Goal: Task Accomplishment & Management: Use online tool/utility

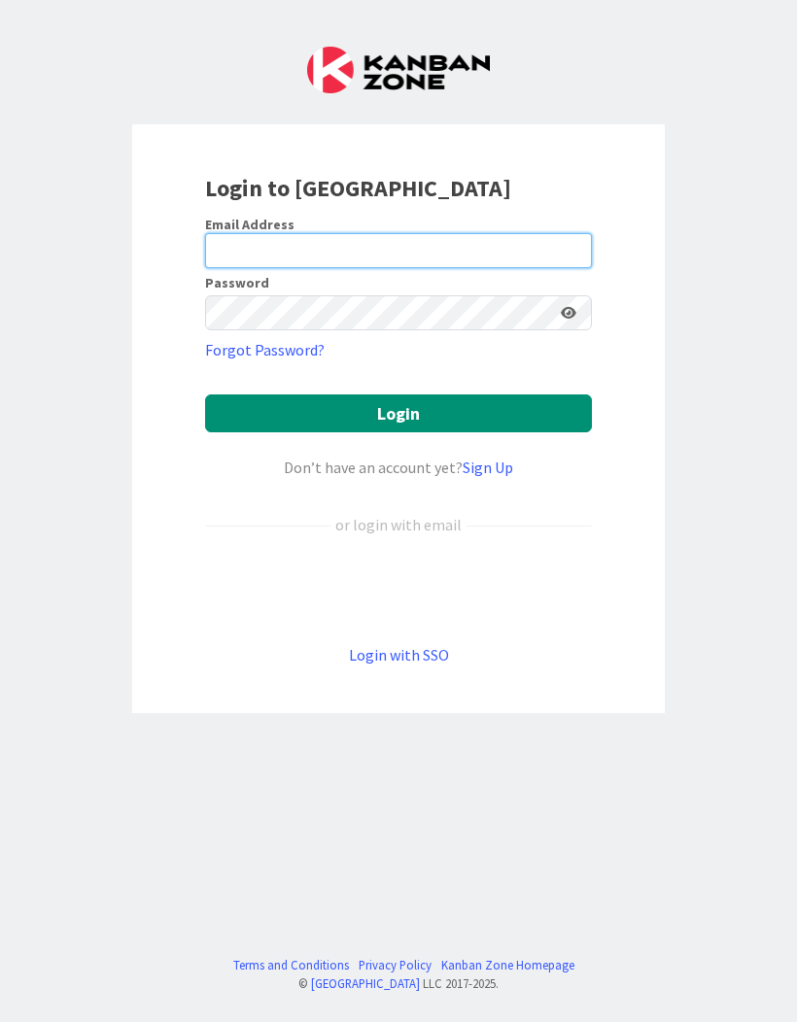
click at [231, 238] on input "email" at bounding box center [398, 250] width 387 height 35
type input "[PERSON_NAME][EMAIL_ADDRESS][DOMAIN_NAME]"
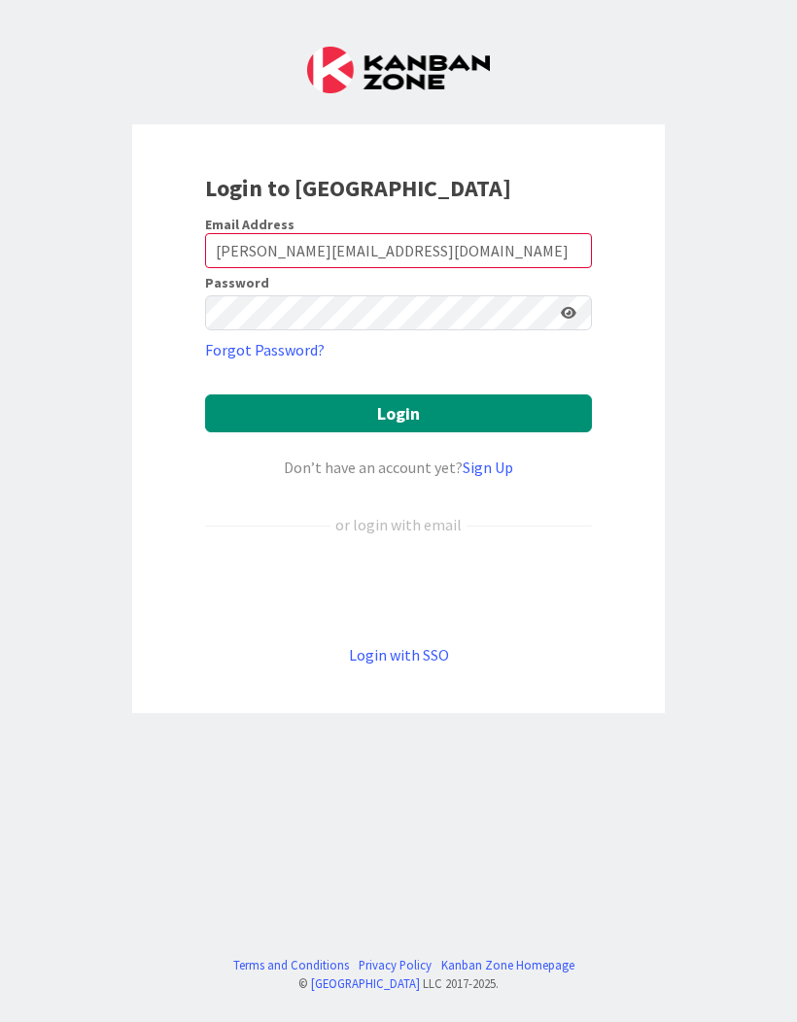
click at [480, 417] on button "Login" at bounding box center [398, 414] width 387 height 38
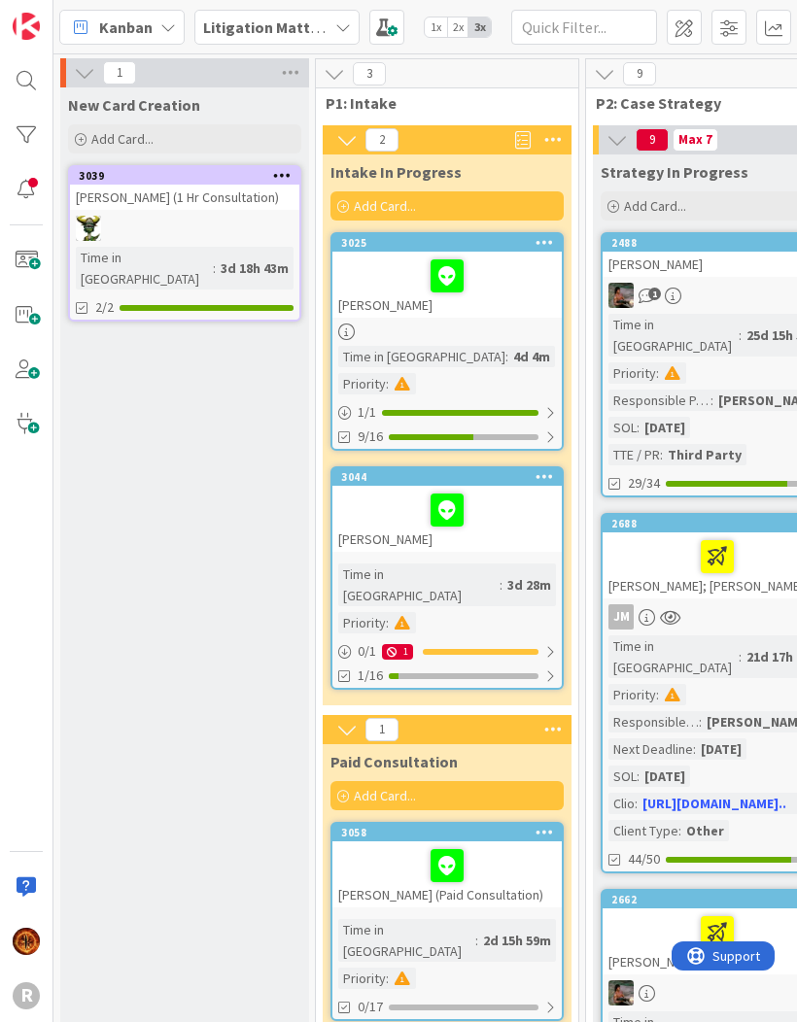
click at [87, 21] on icon at bounding box center [80, 27] width 25 height 25
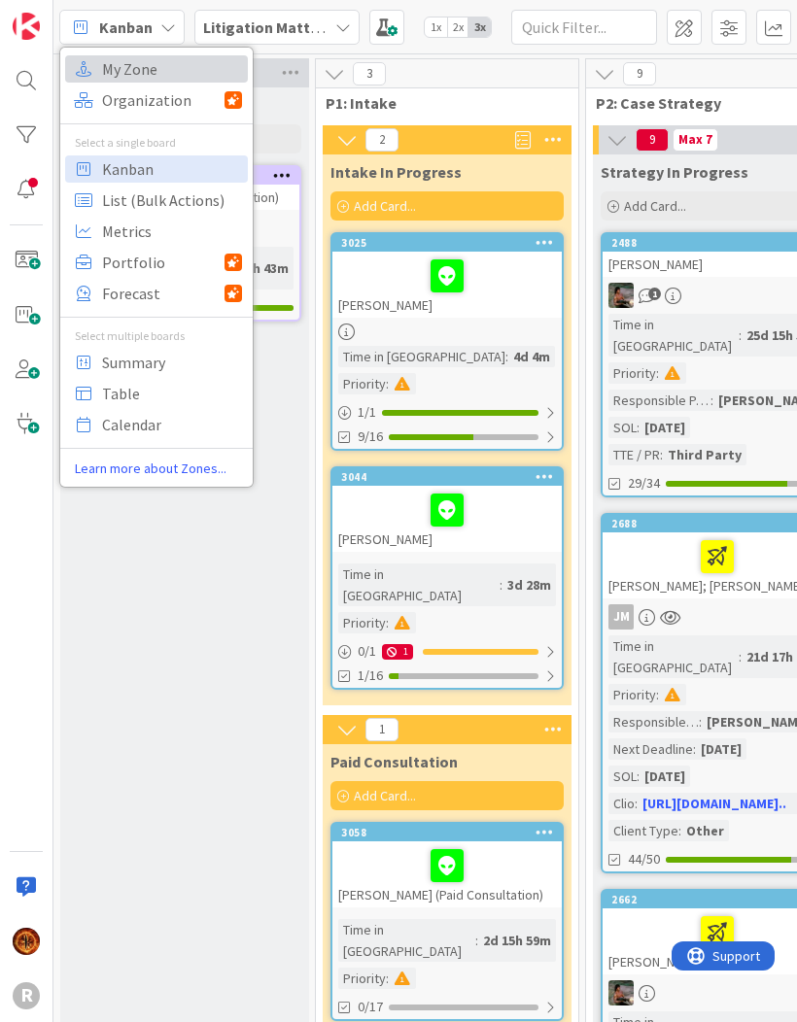
click at [103, 66] on span "My Zone" at bounding box center [172, 68] width 140 height 29
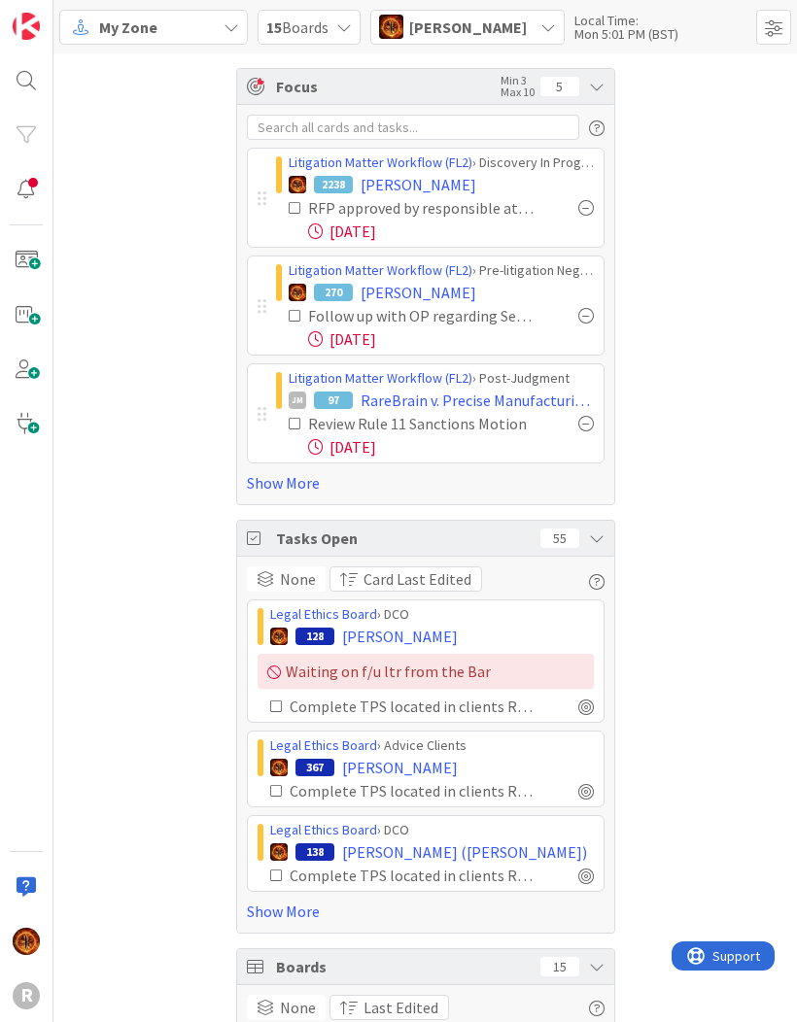
click at [259, 487] on link "Show More" at bounding box center [426, 482] width 358 height 23
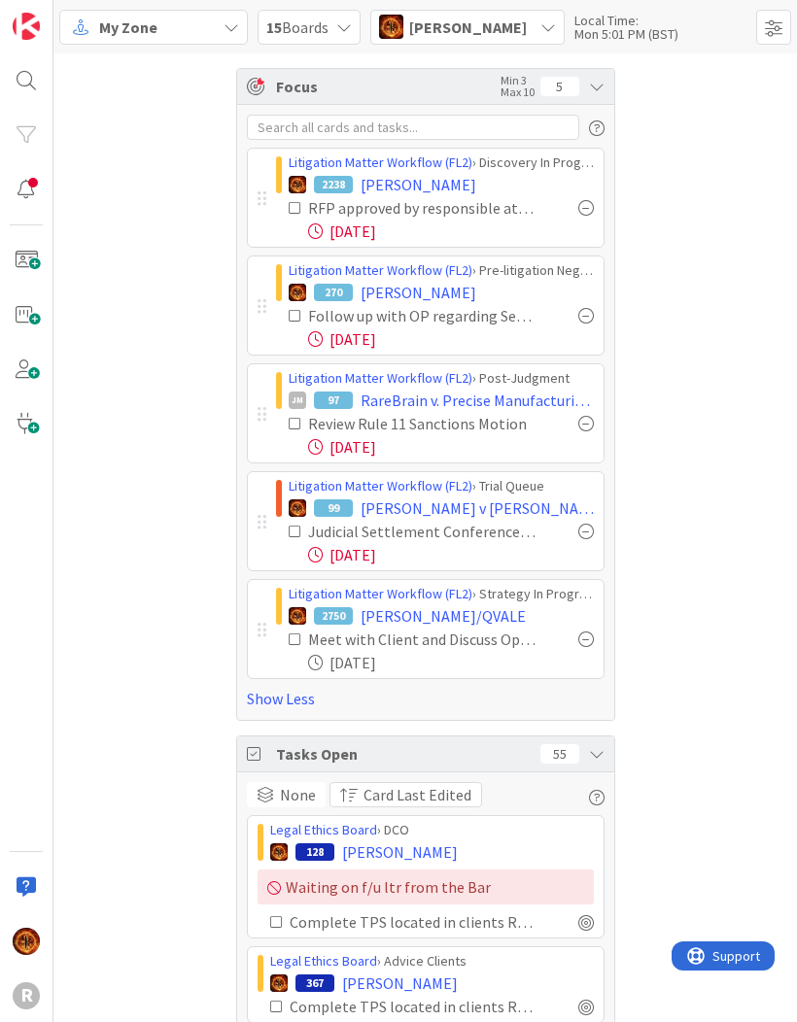
click at [296, 537] on icon at bounding box center [296, 532] width 14 height 14
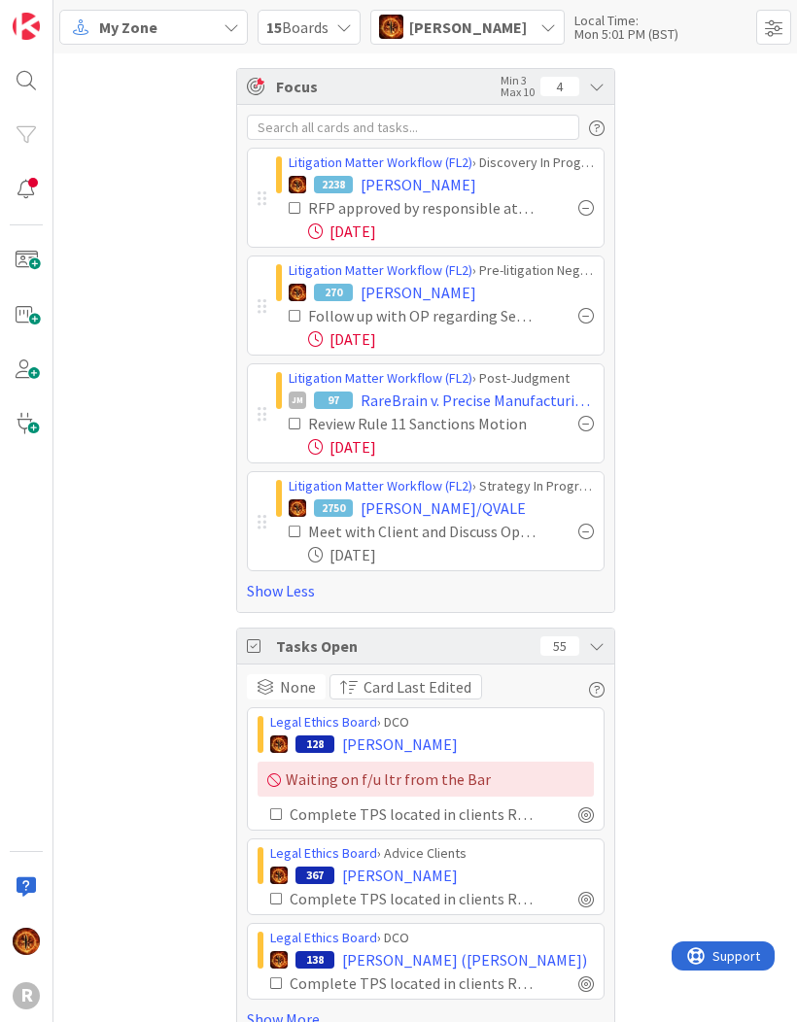
click at [204, 32] on div "My Zone" at bounding box center [153, 27] width 189 height 35
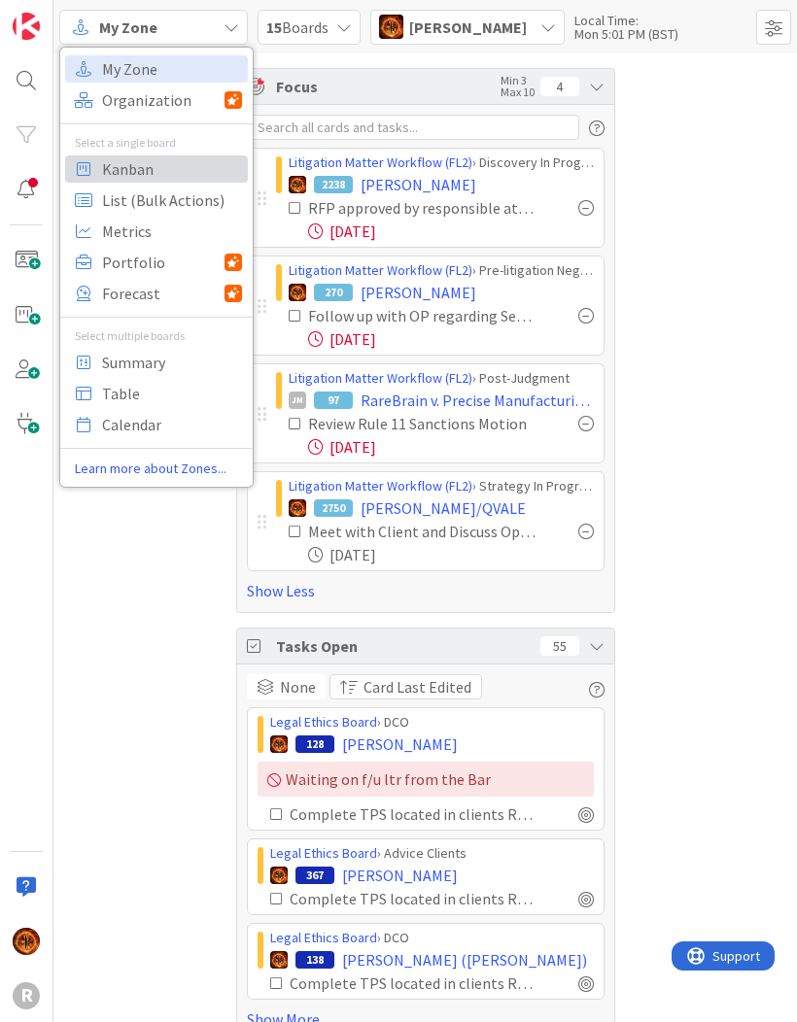
click at [161, 175] on span "Kanban" at bounding box center [172, 169] width 140 height 29
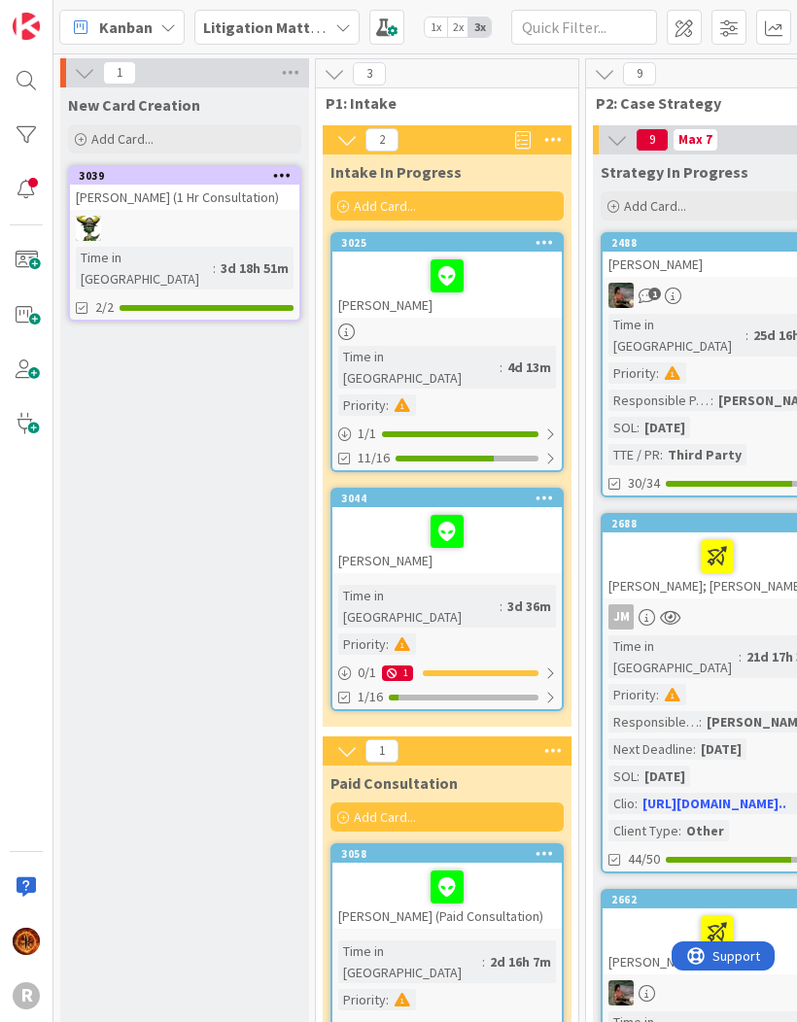
click at [315, 27] on b "Litigation Matter Workflow (FL2)" at bounding box center [319, 26] width 232 height 19
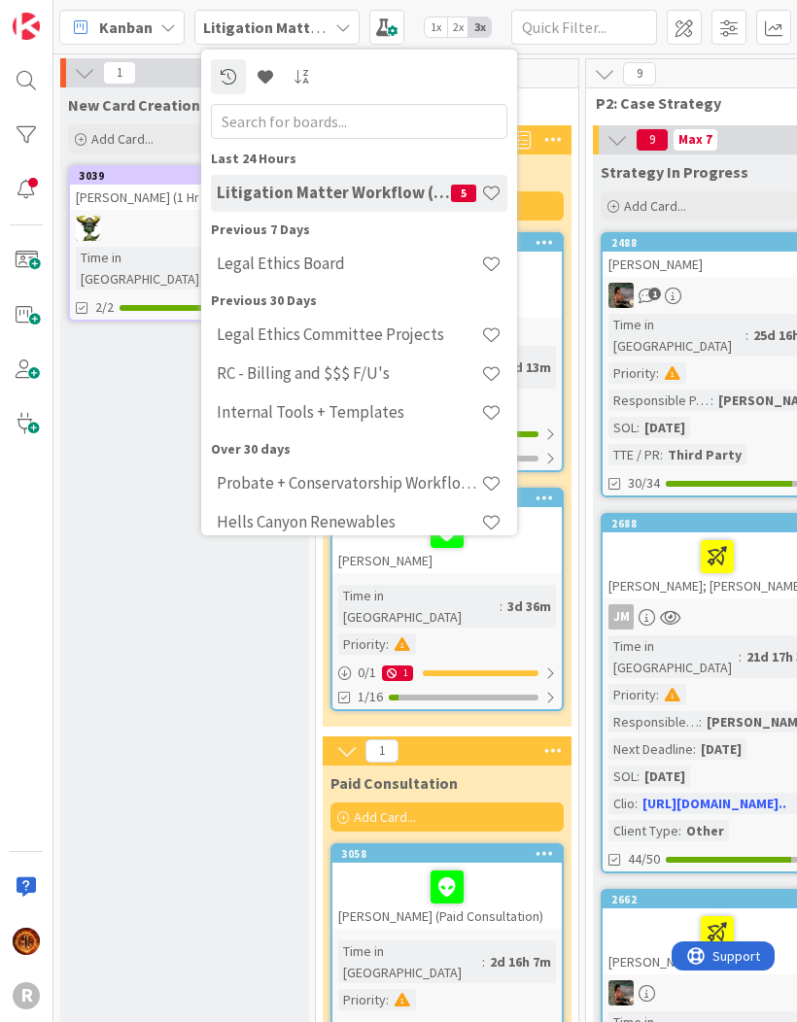
click at [368, 331] on h4 "Legal Ethics Committee Projects" at bounding box center [349, 334] width 264 height 19
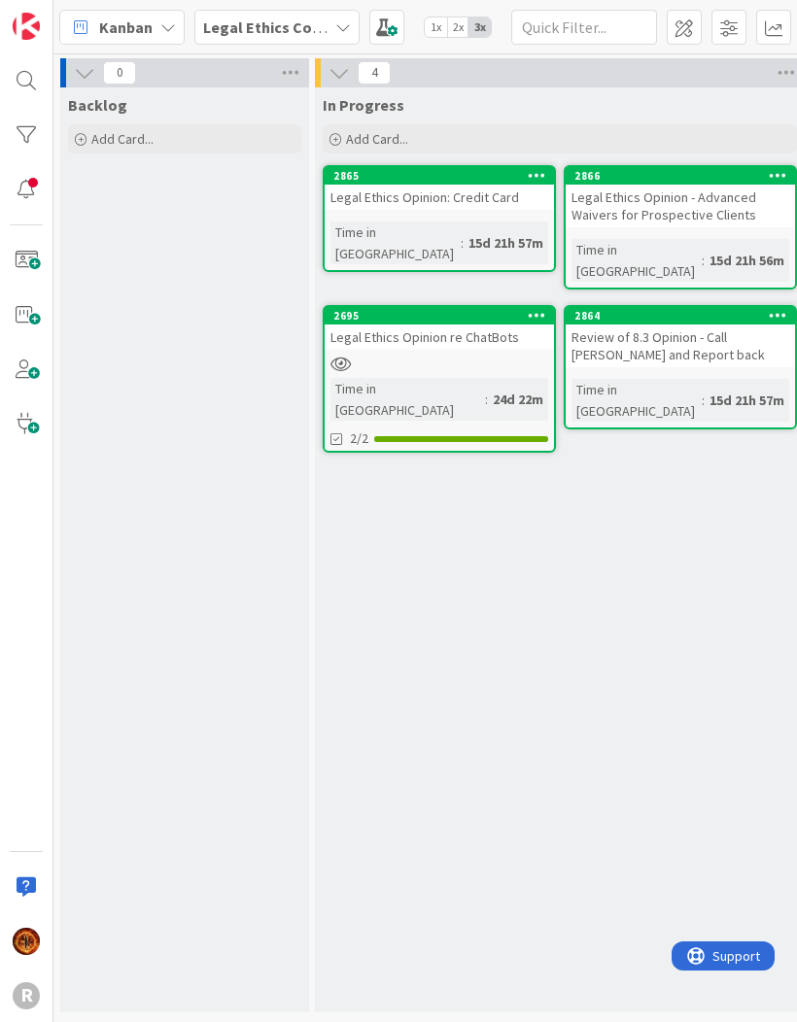
click at [336, 37] on div "Legal Ethics Committee Projects" at bounding box center [276, 27] width 165 height 35
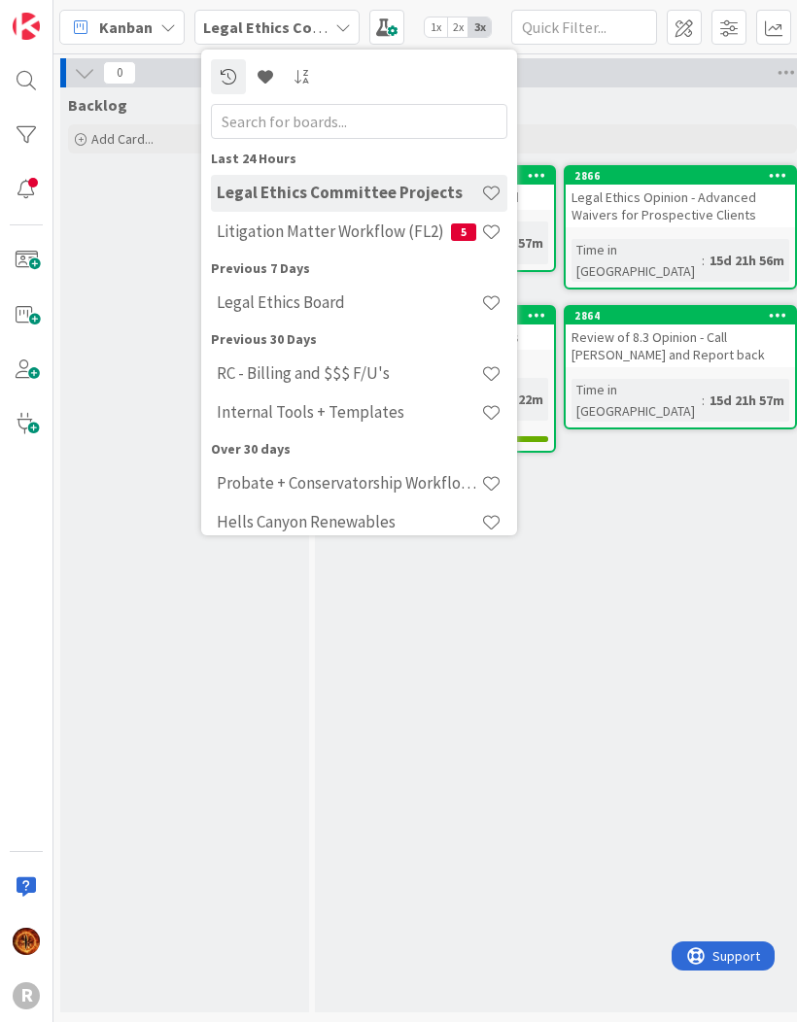
click at [338, 313] on div "Legal Ethics Board" at bounding box center [359, 303] width 296 height 37
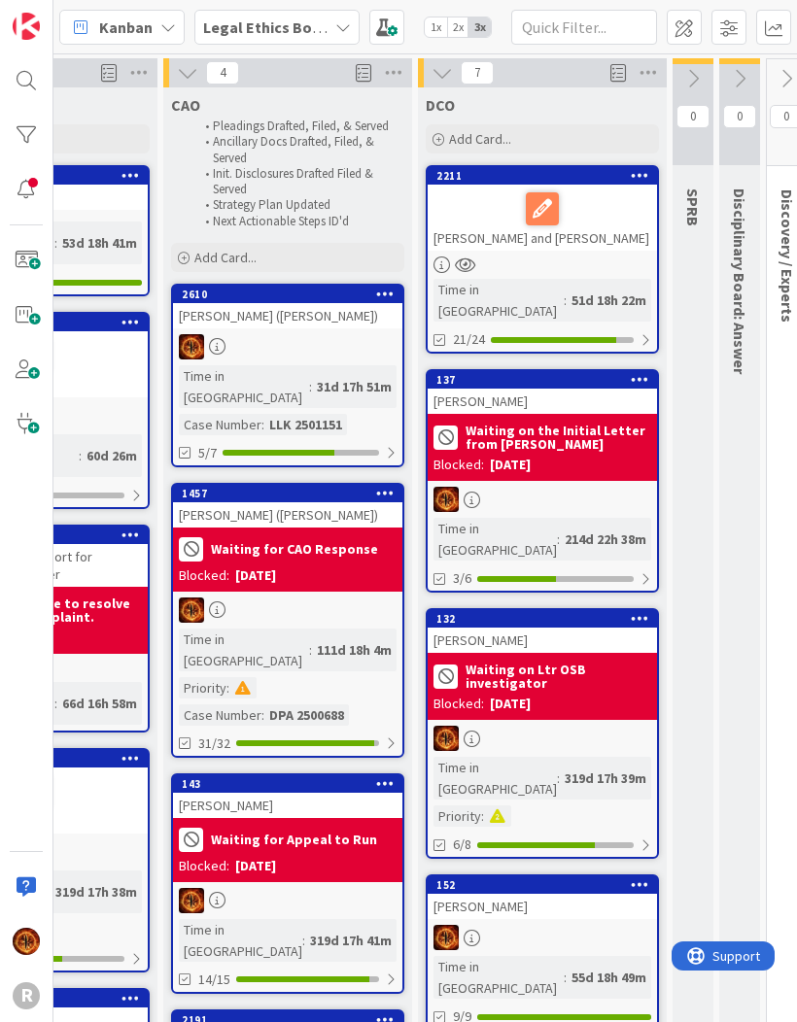
scroll to position [0, 661]
click at [623, 255] on div "2211 [PERSON_NAME] and [PERSON_NAME] Time in Column : 51d 18h 22m 21/24" at bounding box center [542, 259] width 233 height 189
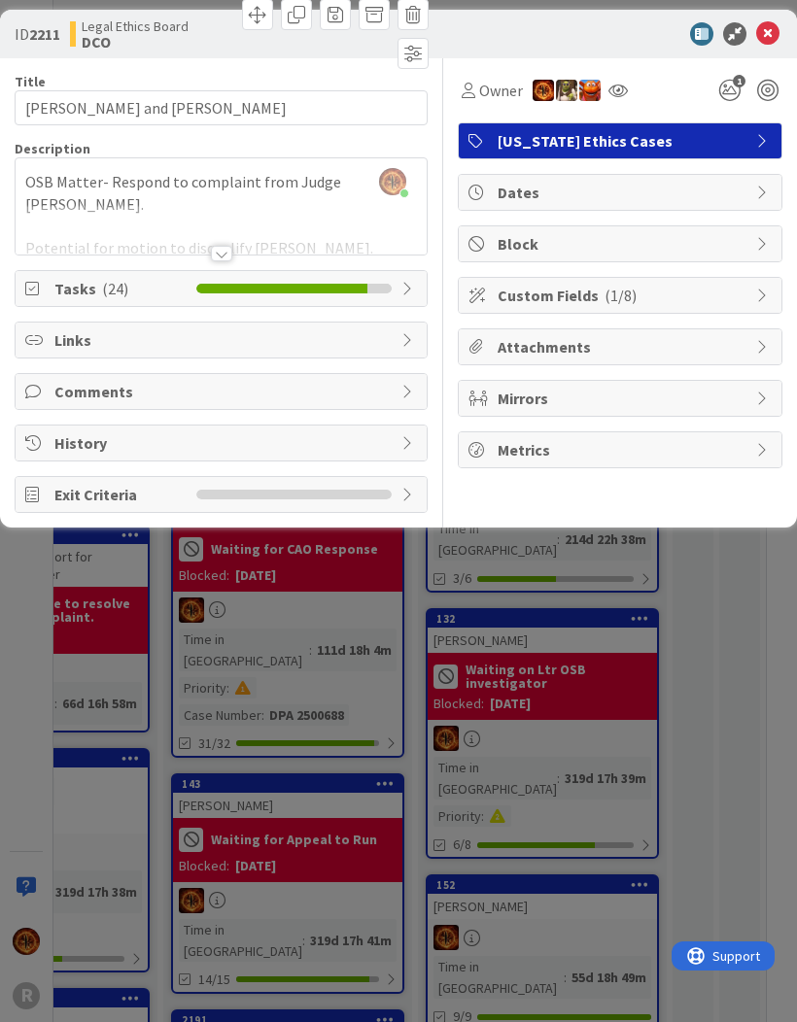
click at [402, 293] on icon at bounding box center [409, 289] width 16 height 16
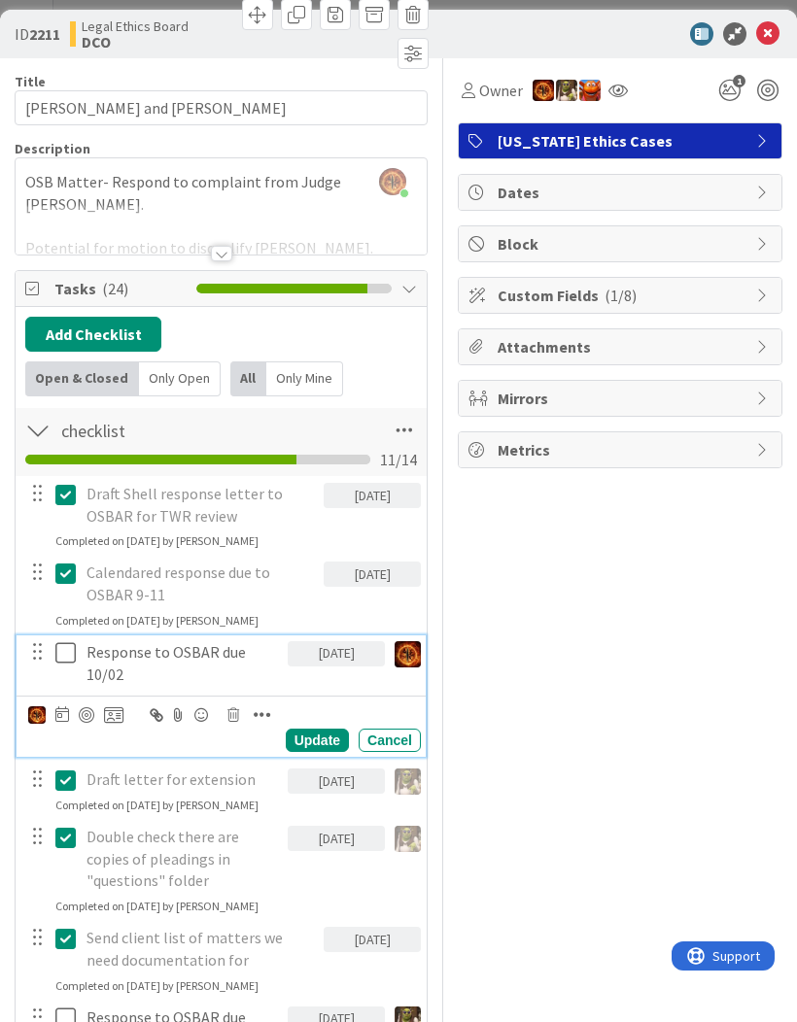
click at [228, 675] on p "Response to OSBAR due 10/02" at bounding box center [183, 663] width 193 height 44
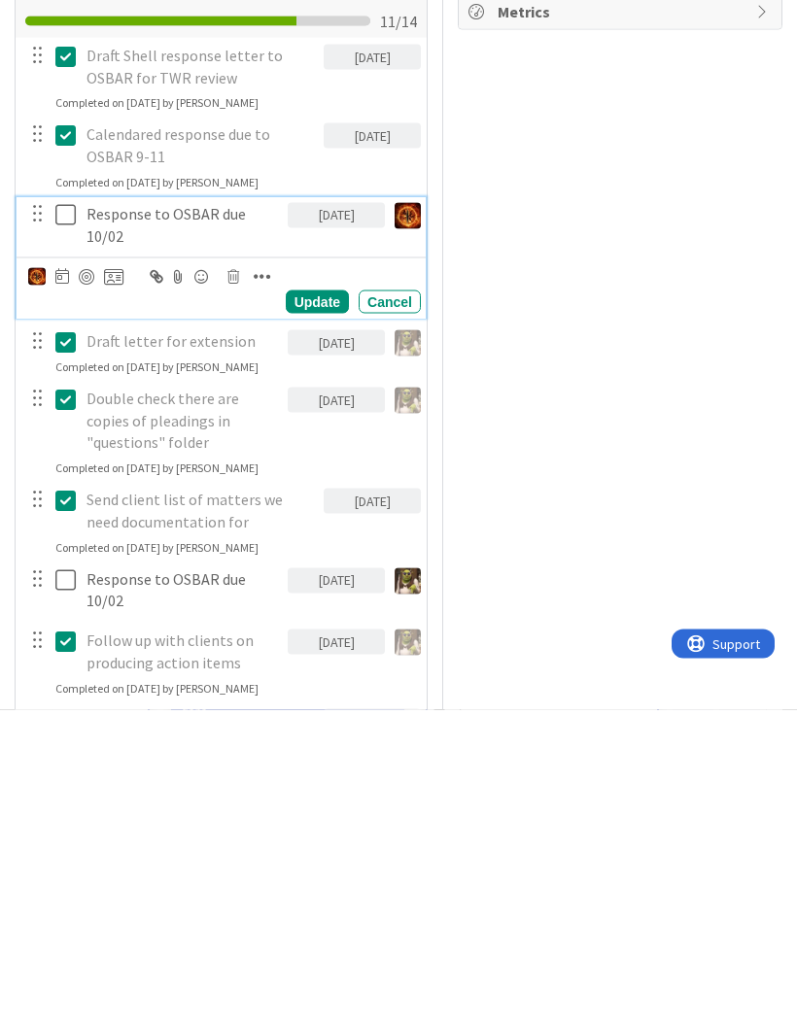
scroll to position [120, 0]
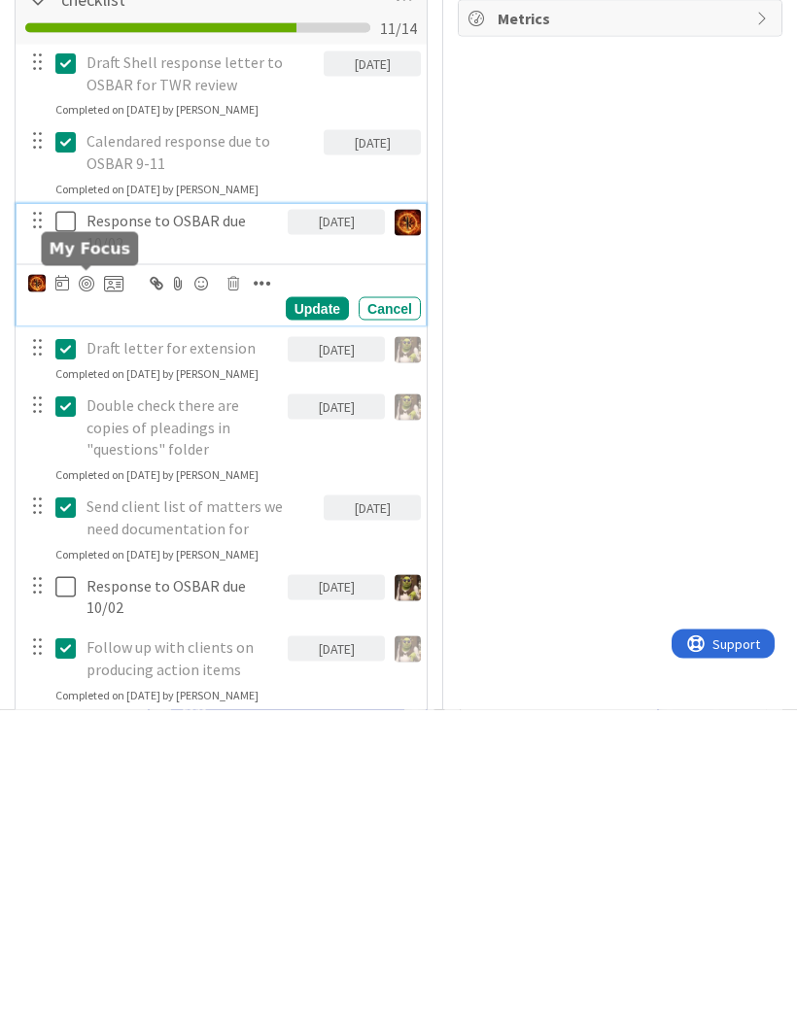
click at [88, 588] on div at bounding box center [87, 596] width 16 height 16
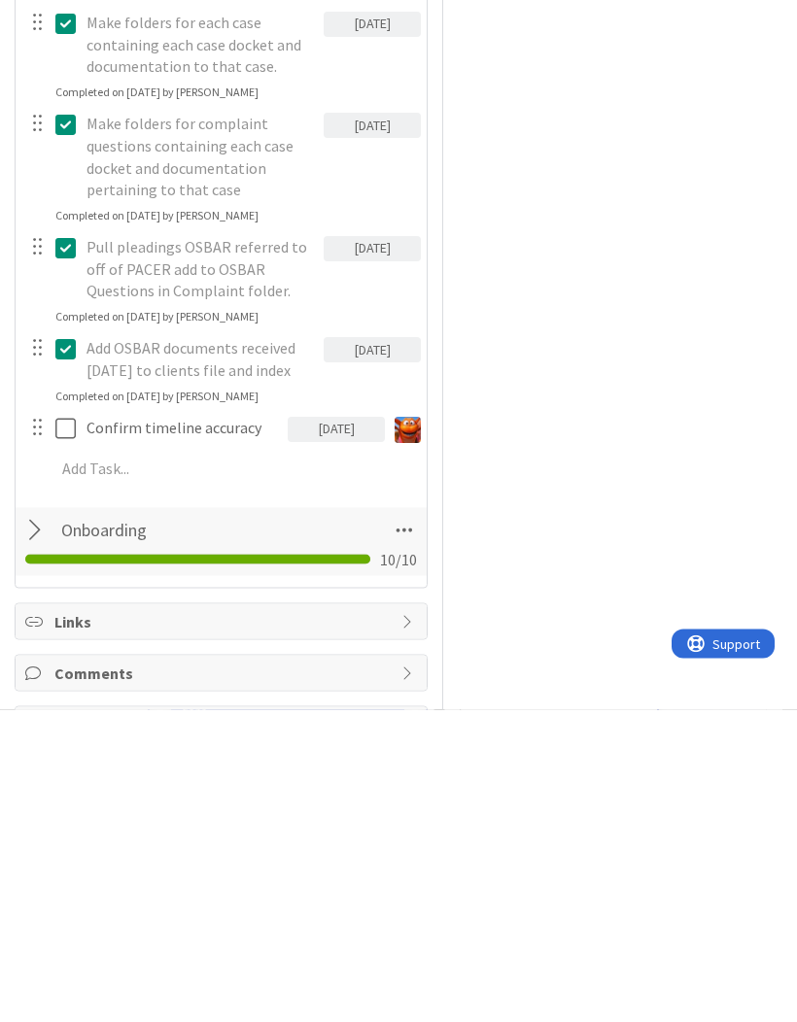
scroll to position [897, 0]
